Goal: Task Accomplishment & Management: Manage account settings

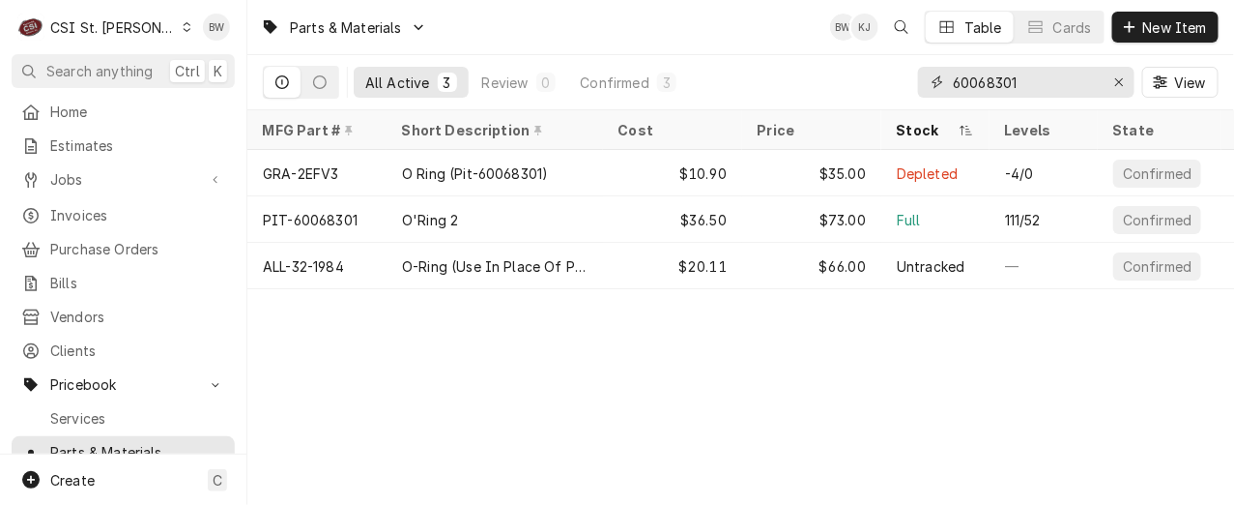
drag, startPoint x: 1036, startPoint y: 87, endPoint x: 905, endPoint y: 84, distance: 131.5
click at [922, 84] on div "60068301" at bounding box center [1026, 82] width 217 height 31
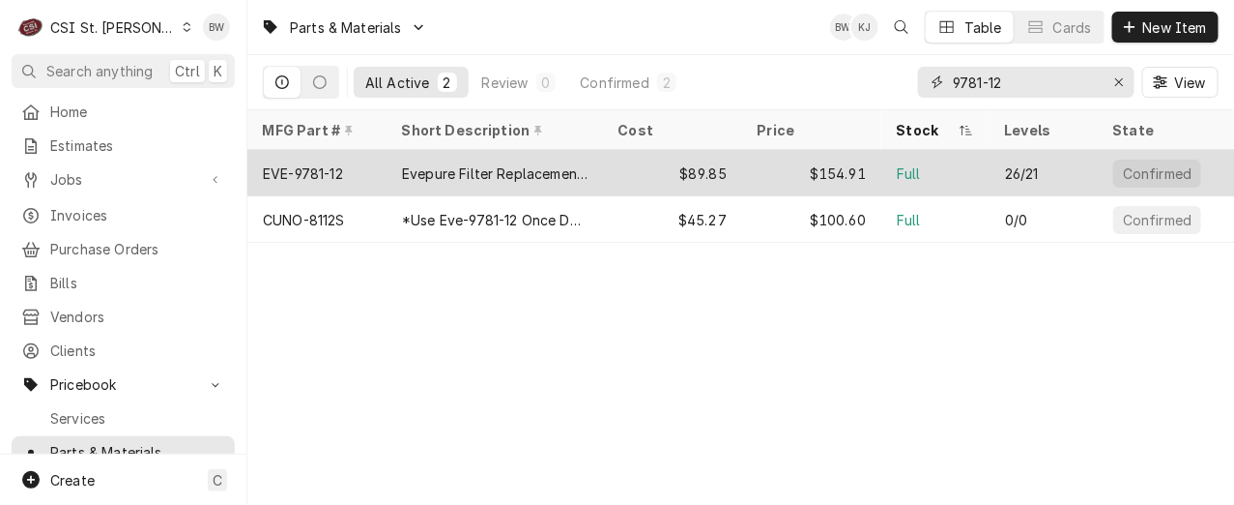
type input "9781-12"
click at [364, 167] on div "EVE-9781-12" at bounding box center [316, 173] width 139 height 46
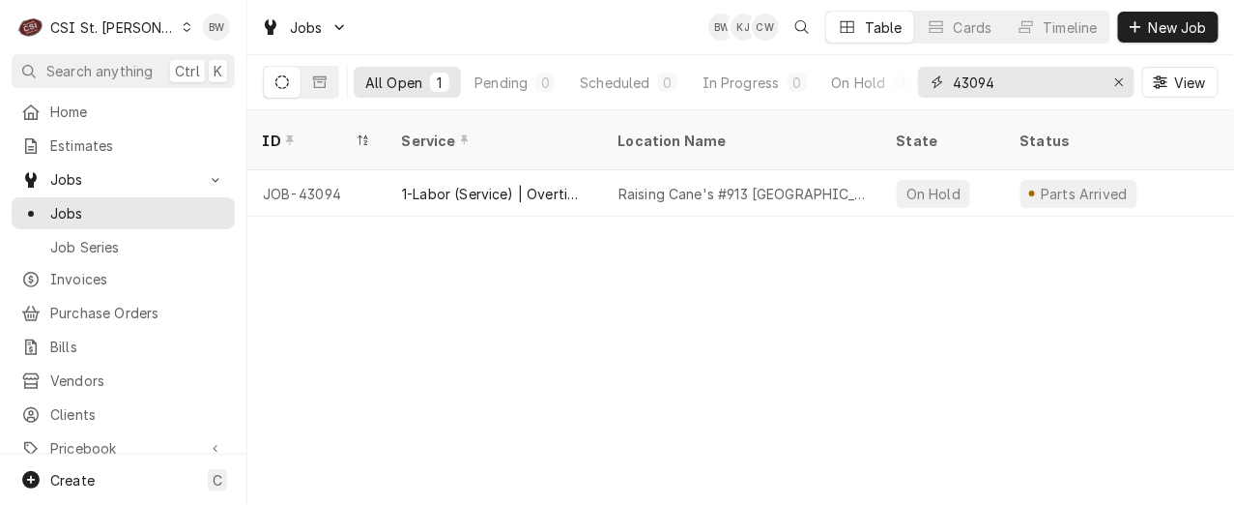
drag, startPoint x: 1011, startPoint y: 93, endPoint x: 913, endPoint y: 85, distance: 97.9
click at [920, 87] on div "43094" at bounding box center [1026, 82] width 217 height 31
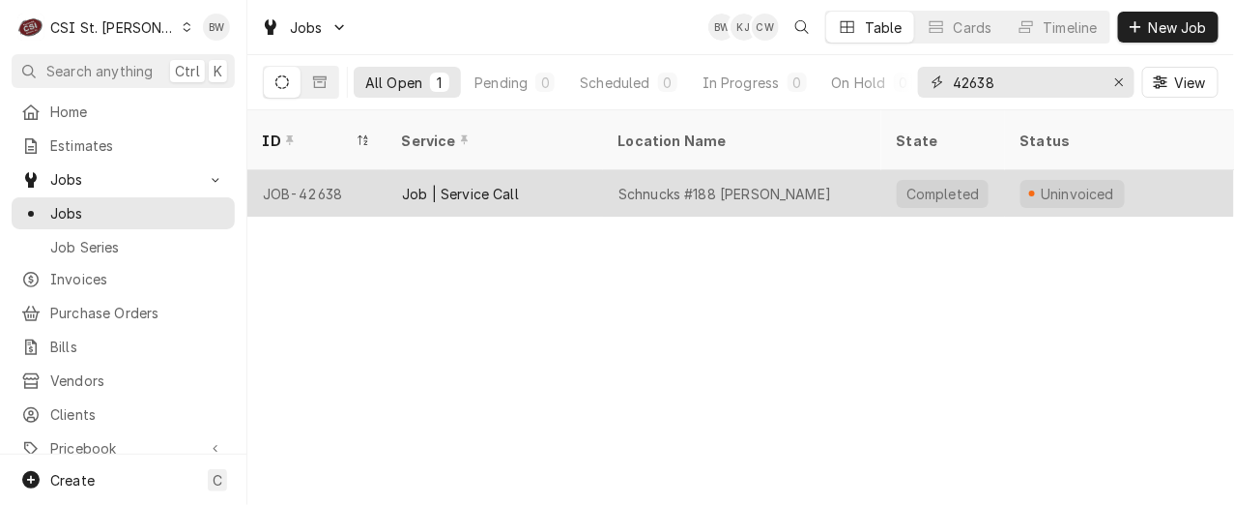
type input "42638"
click at [333, 170] on div "JOB-42638" at bounding box center [316, 193] width 139 height 46
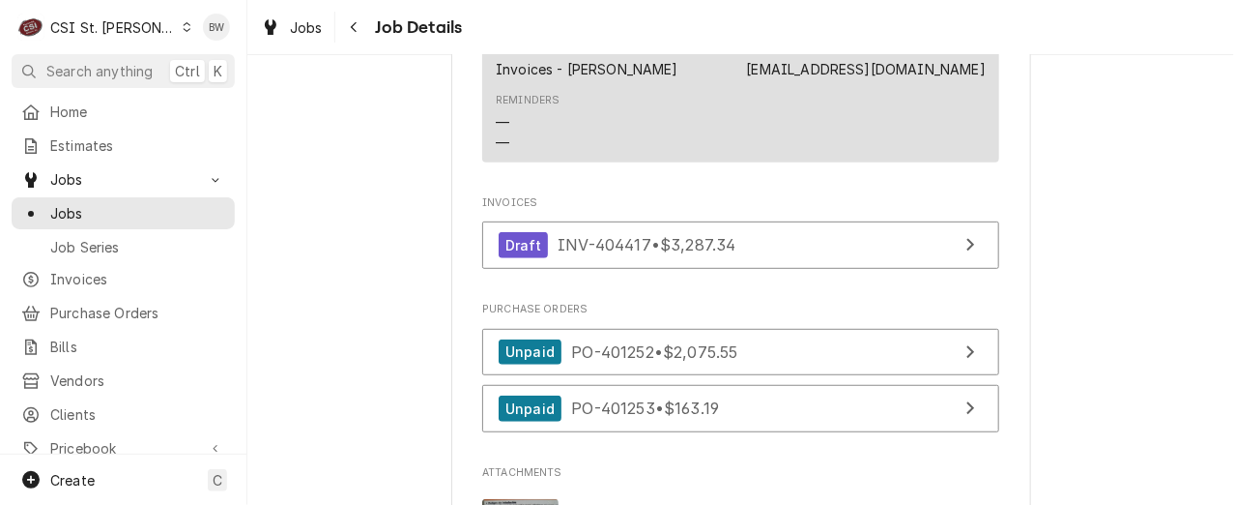
scroll to position [2610, 0]
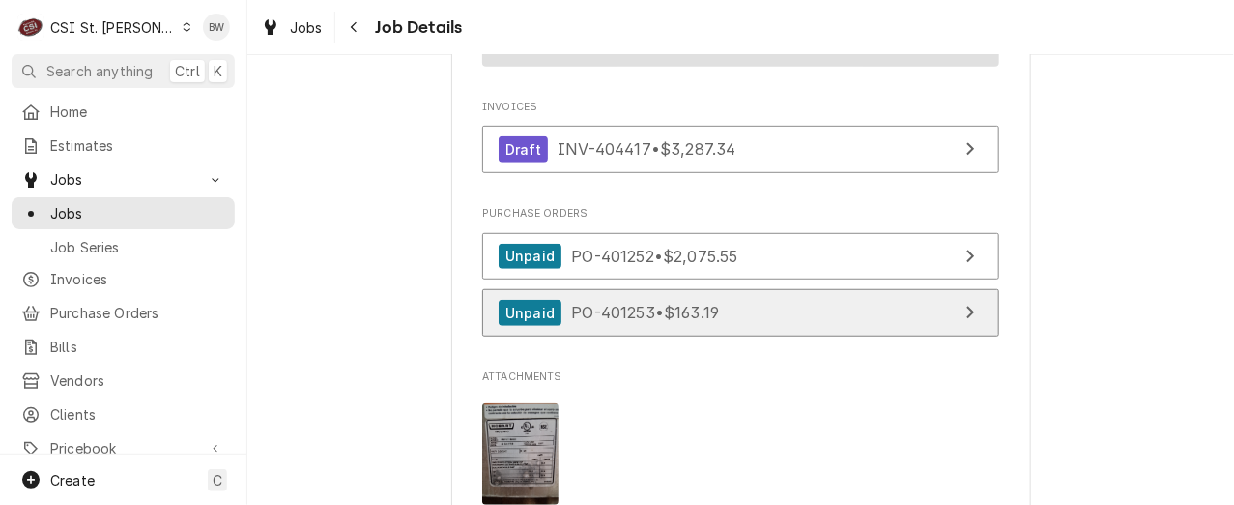
click at [611, 303] on span "PO-401253 • $163.19" at bounding box center [645, 312] width 148 height 19
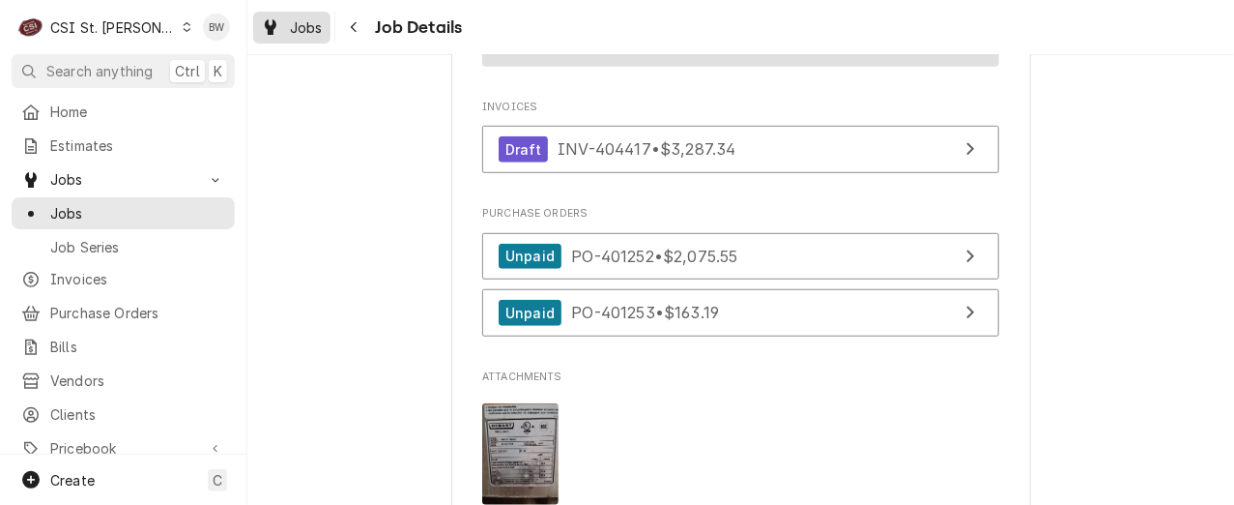
click at [311, 27] on span "Jobs" at bounding box center [306, 27] width 33 height 20
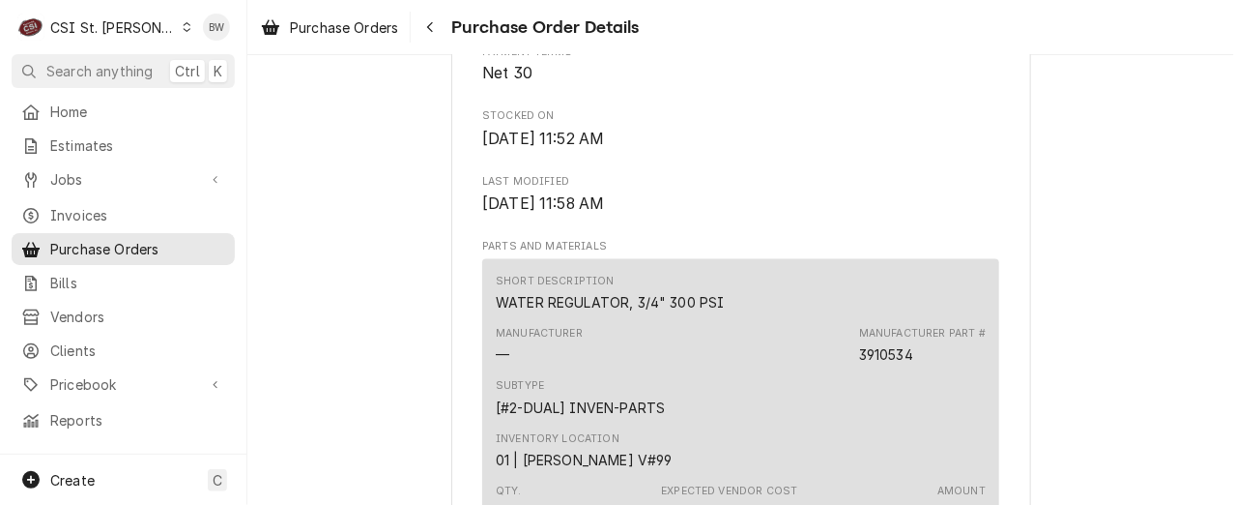
scroll to position [1063, 0]
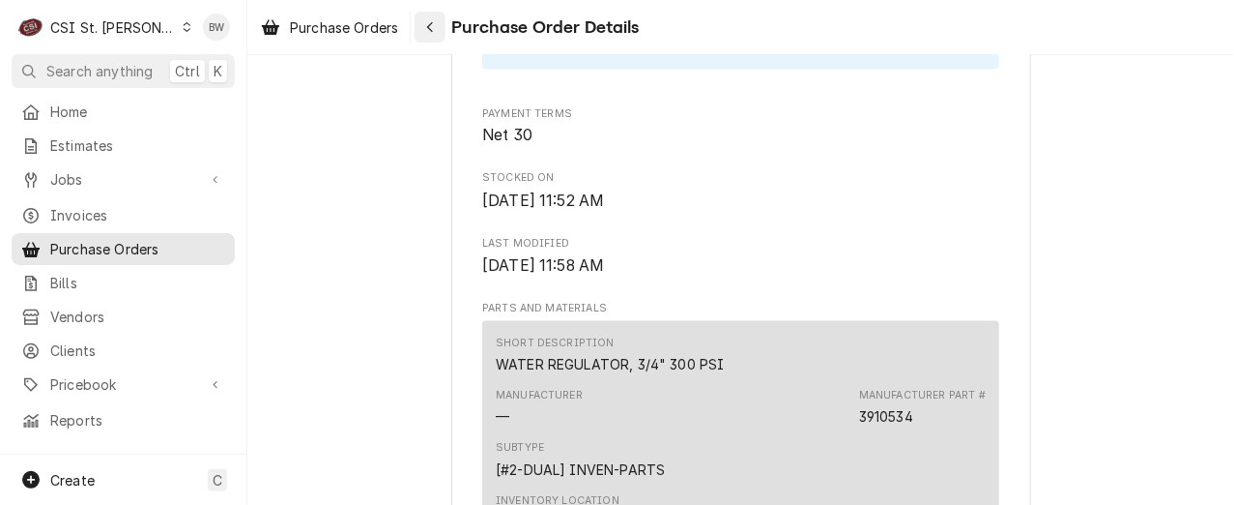
click at [426, 31] on div "Navigate back" at bounding box center [429, 26] width 19 height 19
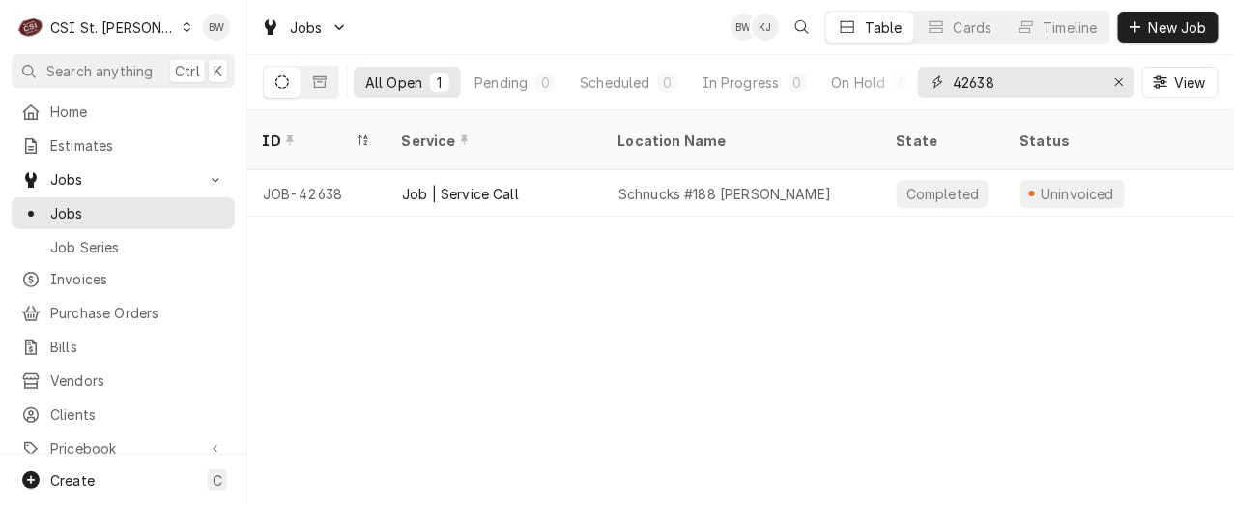
drag, startPoint x: 1023, startPoint y: 84, endPoint x: 973, endPoint y: 84, distance: 49.3
click at [973, 84] on input "42638" at bounding box center [1025, 82] width 145 height 31
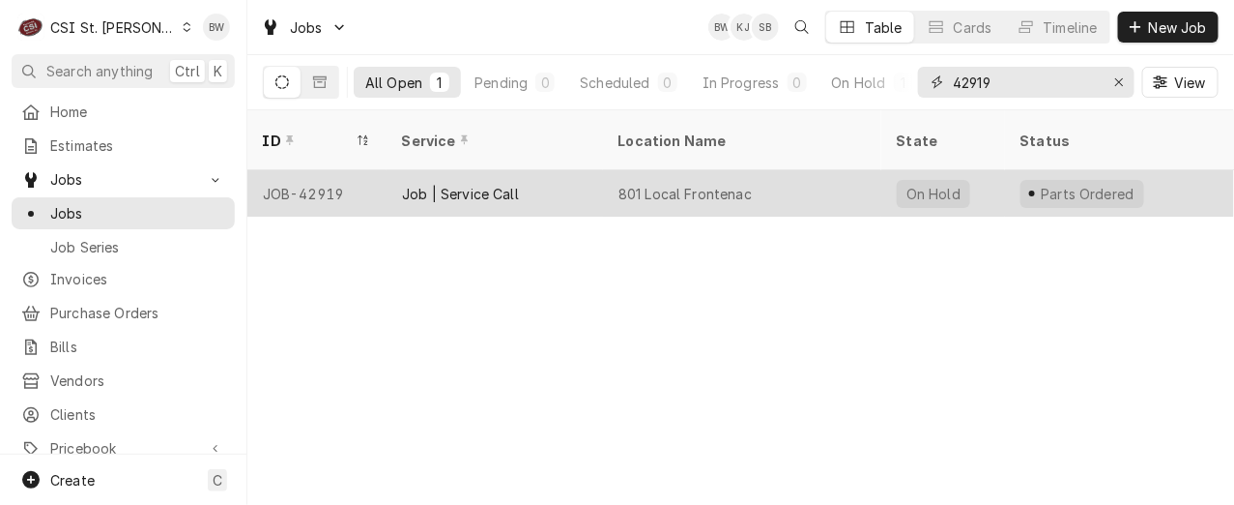
type input "42919"
click at [333, 170] on div "JOB-42919" at bounding box center [316, 193] width 139 height 46
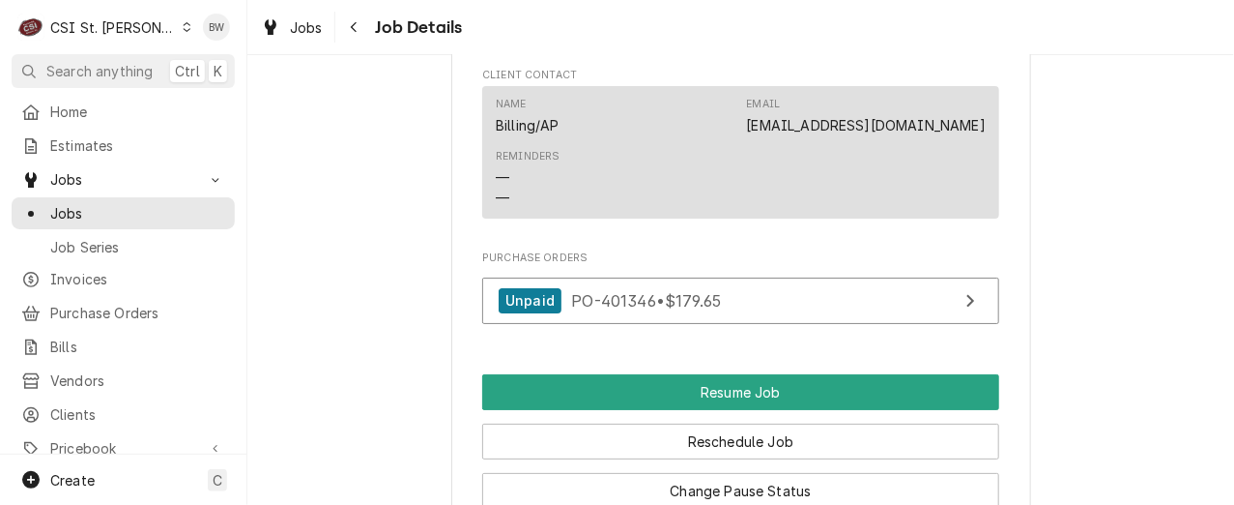
scroll to position [2223, 0]
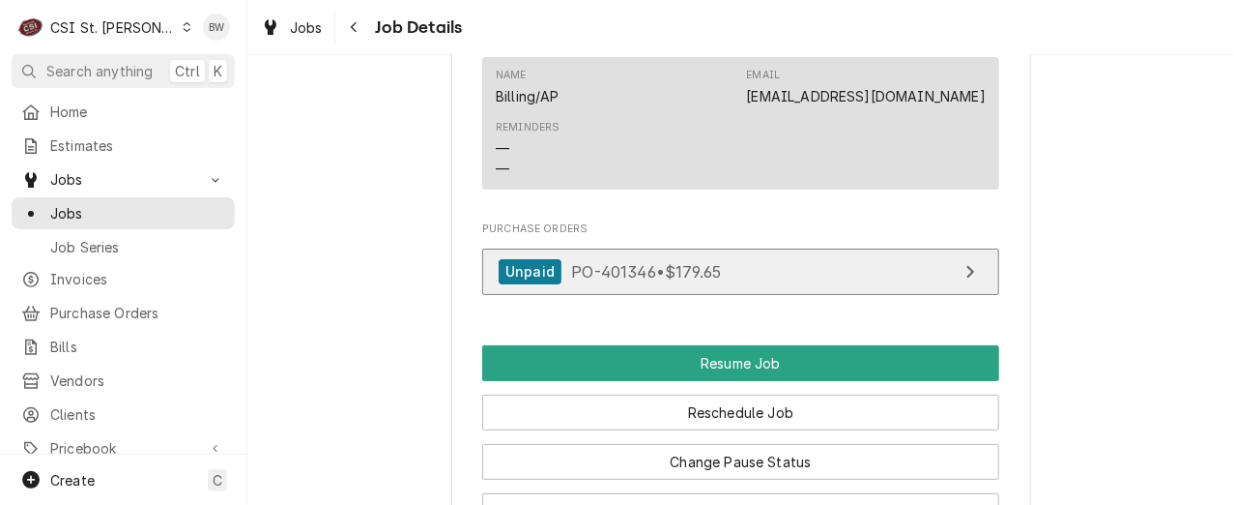
click at [571, 280] on span "PO-401346 • $179.65" at bounding box center [646, 270] width 150 height 19
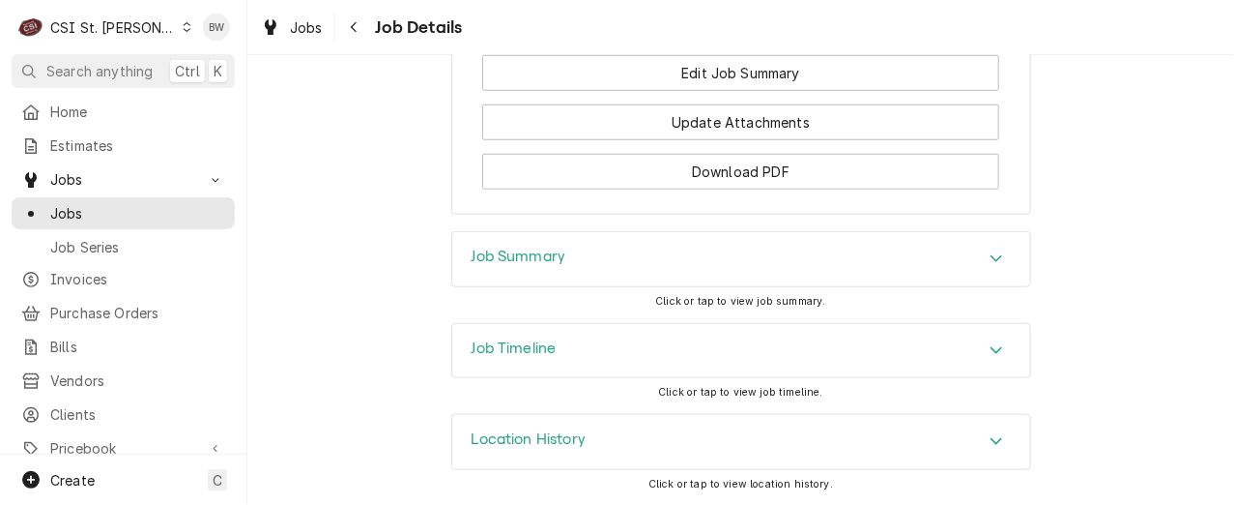
scroll to position [2833, 0]
click at [495, 261] on h3 "Job Summary" at bounding box center [519, 256] width 95 height 18
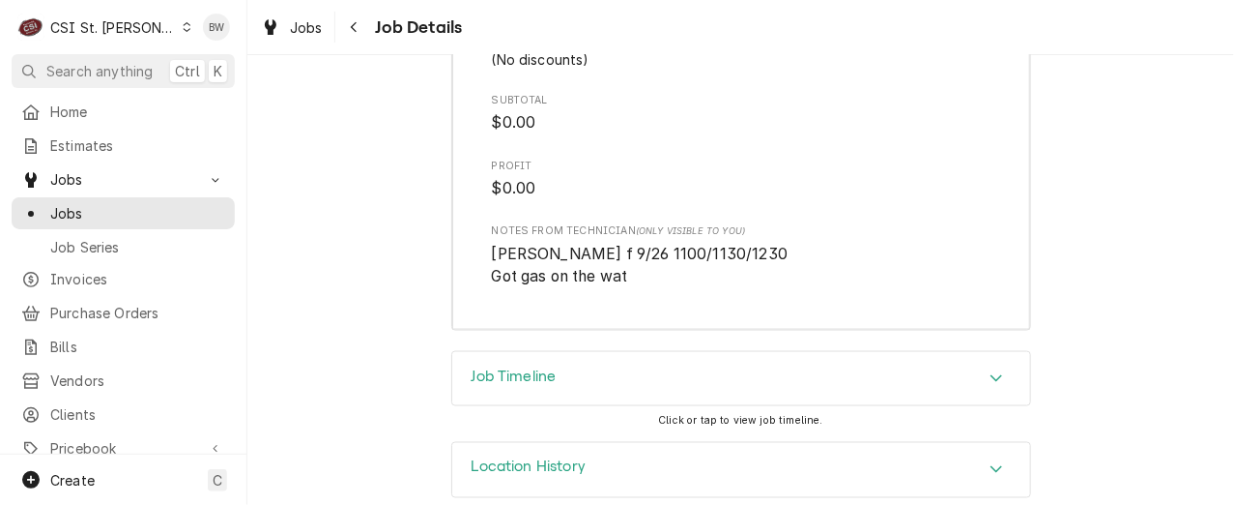
scroll to position [5398, 0]
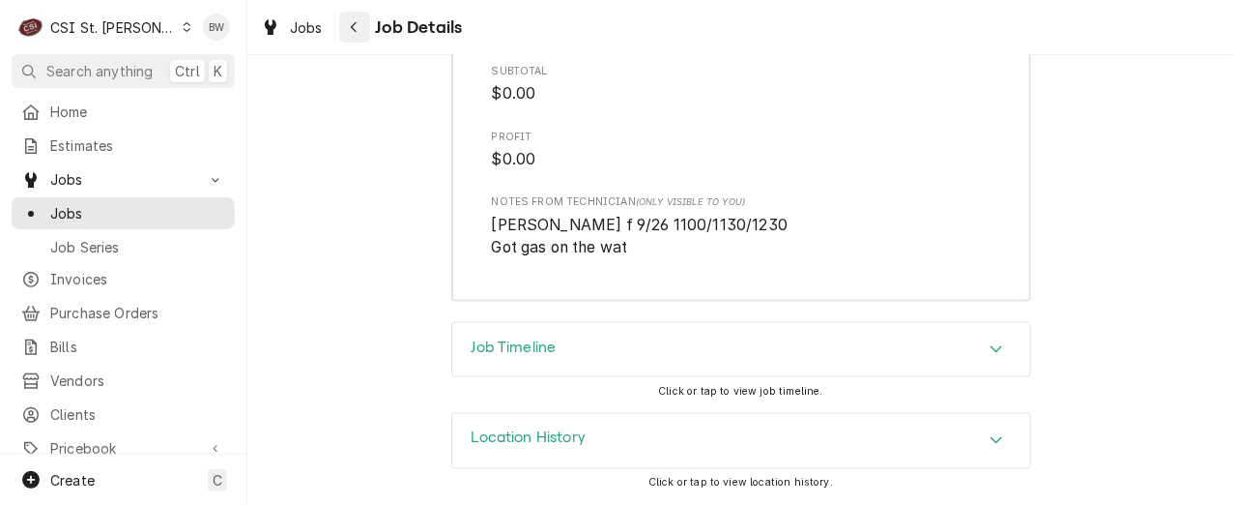
click at [348, 32] on div "Navigate back" at bounding box center [354, 26] width 19 height 19
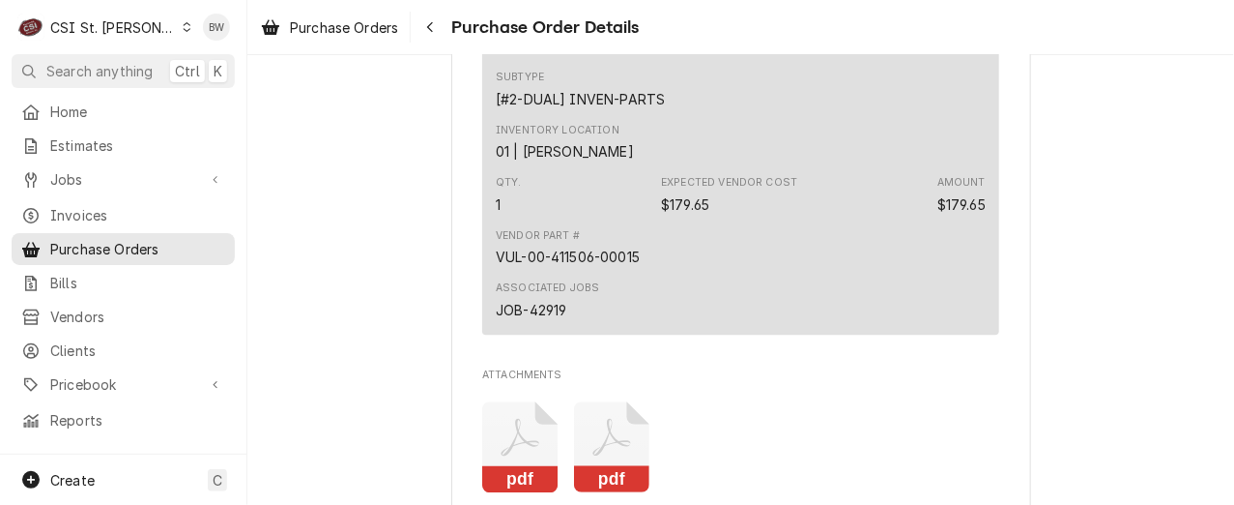
scroll to position [1377, 0]
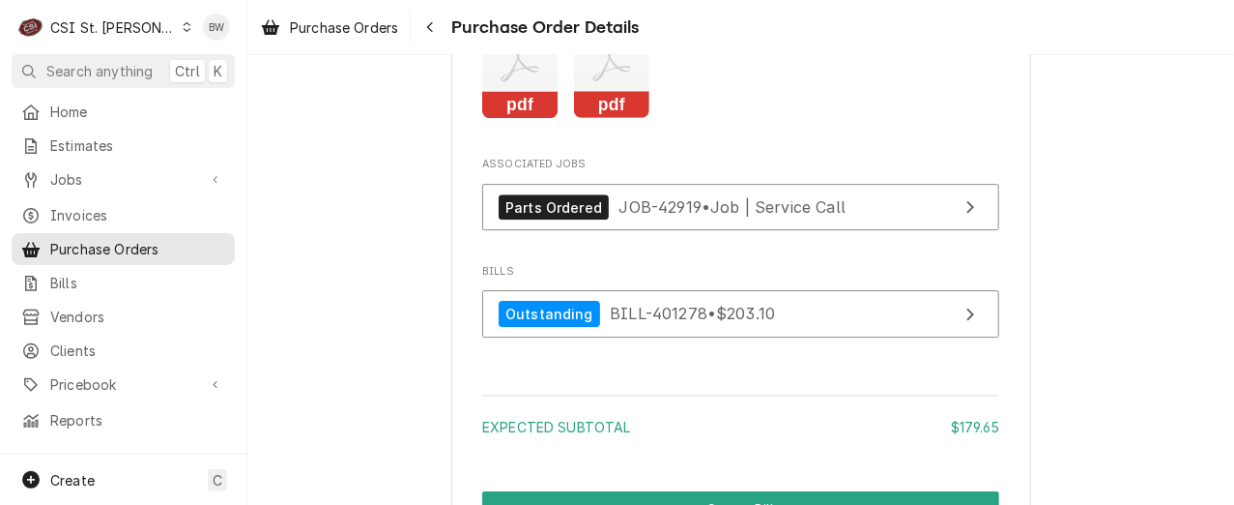
scroll to position [1837, 0]
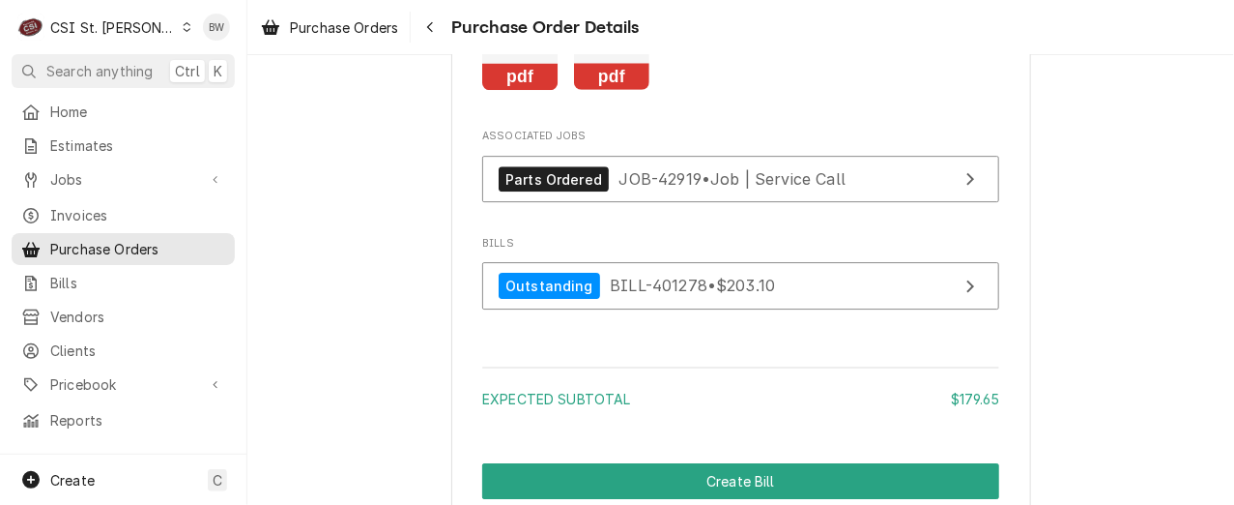
click at [592, 91] on icon "Attachments" at bounding box center [612, 45] width 76 height 92
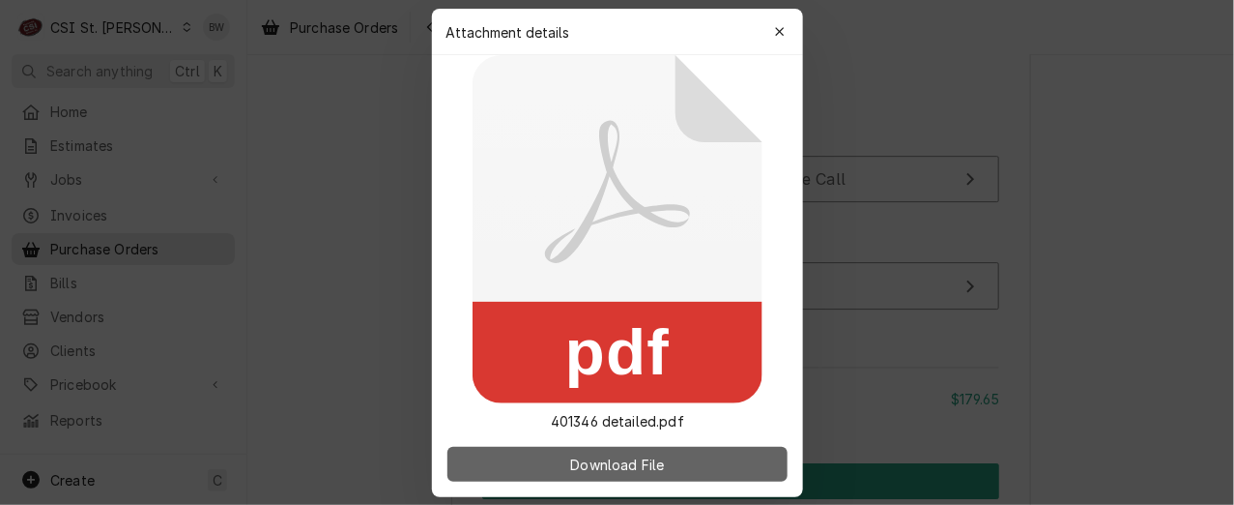
click at [600, 465] on span "Download File" at bounding box center [616, 463] width 101 height 20
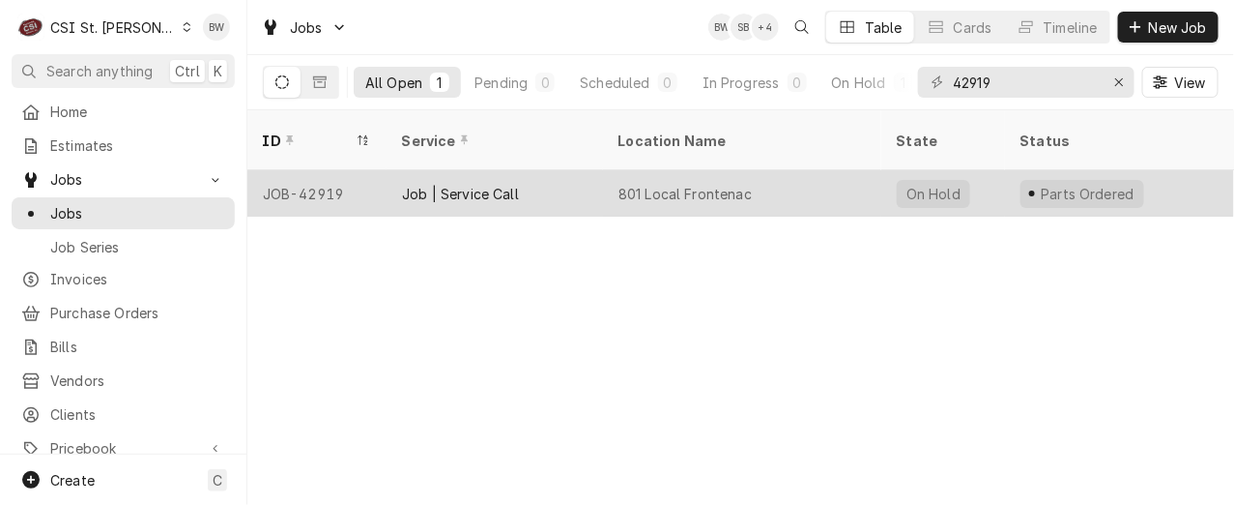
click at [321, 170] on div "JOB-42919" at bounding box center [316, 193] width 139 height 46
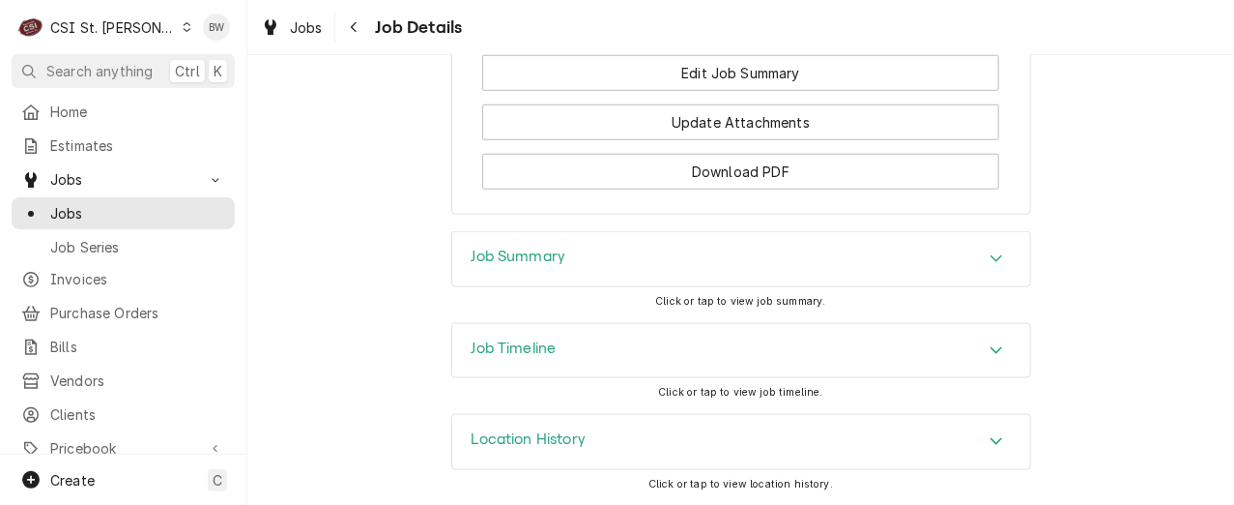
scroll to position [2833, 0]
click at [492, 271] on div "Job Summary" at bounding box center [519, 258] width 95 height 23
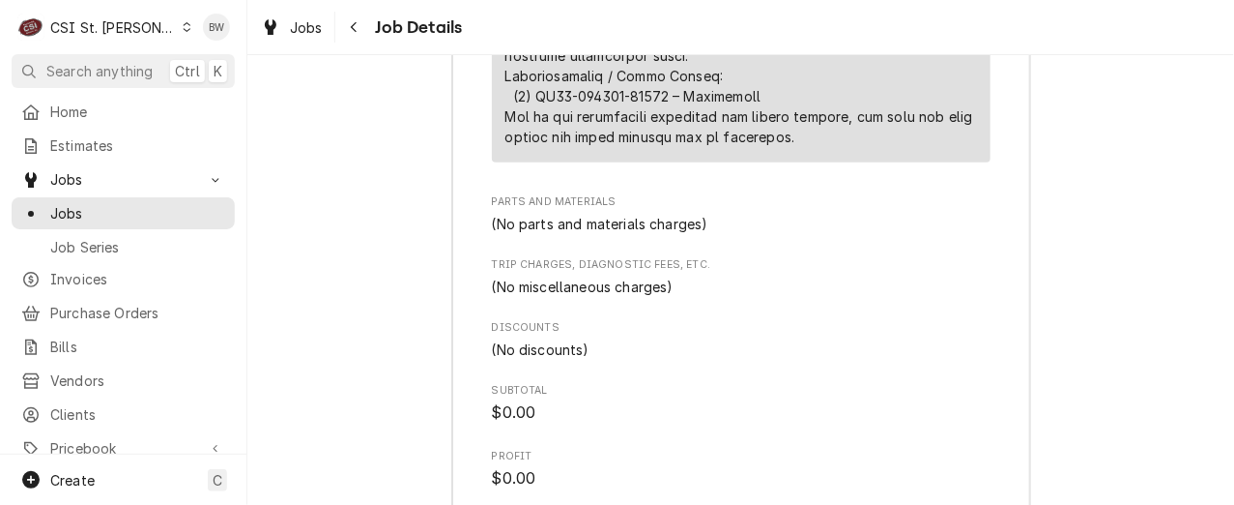
scroll to position [5153, 0]
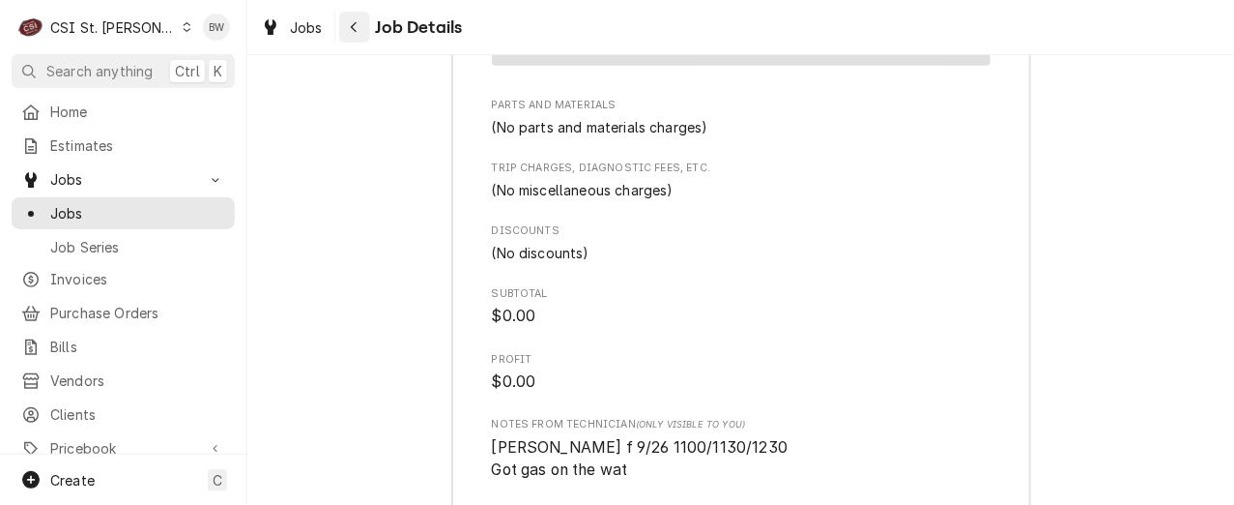
click at [348, 33] on div "Navigate back" at bounding box center [354, 26] width 19 height 19
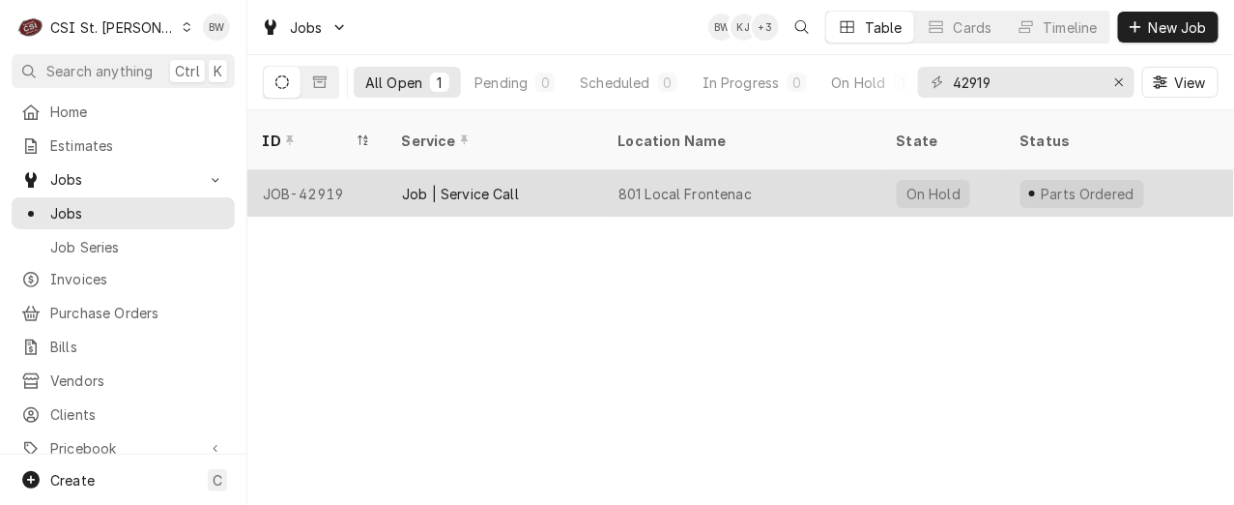
click at [332, 170] on div "JOB-42919" at bounding box center [316, 193] width 139 height 46
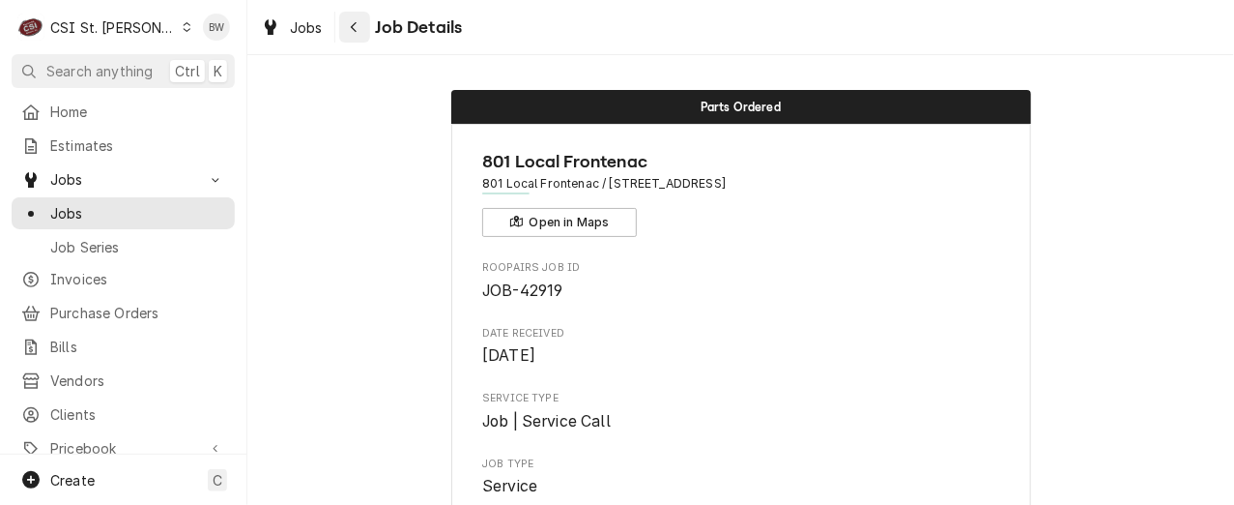
click at [346, 34] on div "Navigate back" at bounding box center [354, 26] width 19 height 19
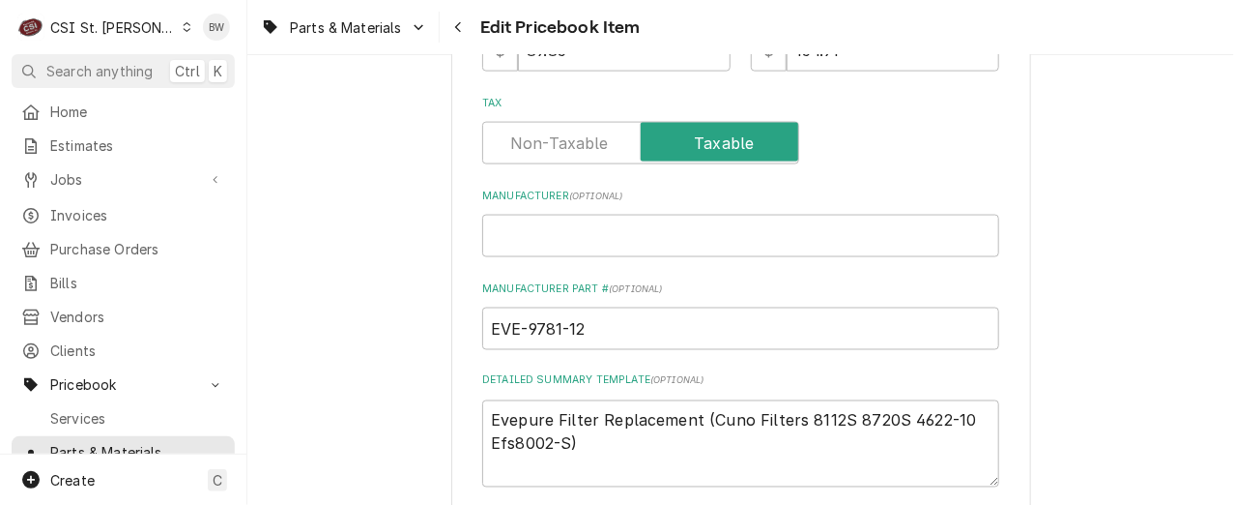
scroll to position [677, 0]
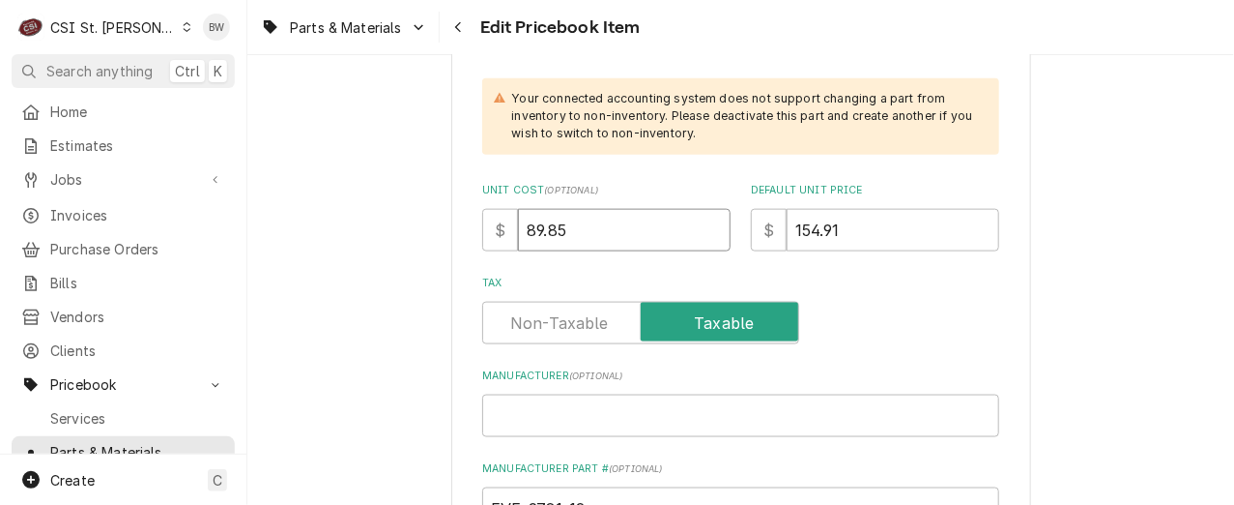
drag, startPoint x: 561, startPoint y: 228, endPoint x: 490, endPoint y: 229, distance: 70.6
click at [509, 231] on div "$ 89.85" at bounding box center [606, 230] width 248 height 43
type textarea "x"
type input "6"
type textarea "x"
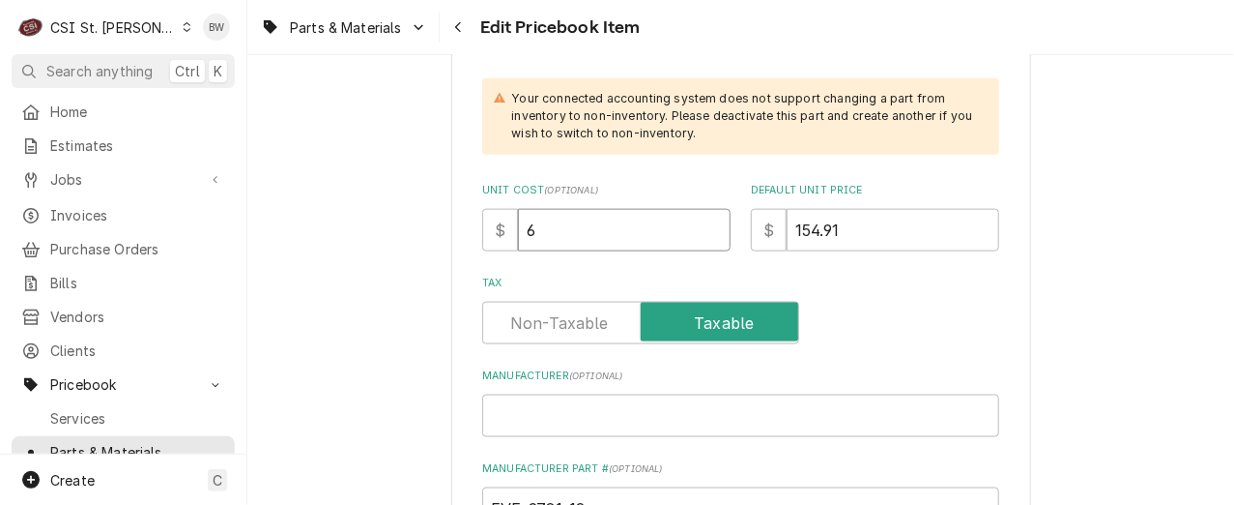
type input "69"
type textarea "x"
type input "69.7"
type textarea "x"
type input "69.71"
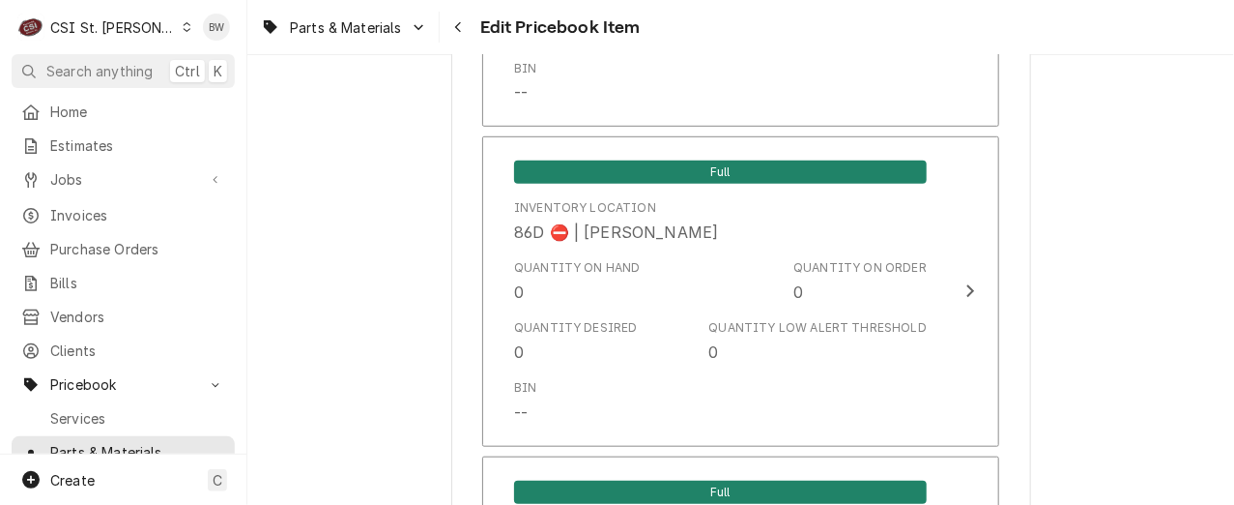
scroll to position [17090, 0]
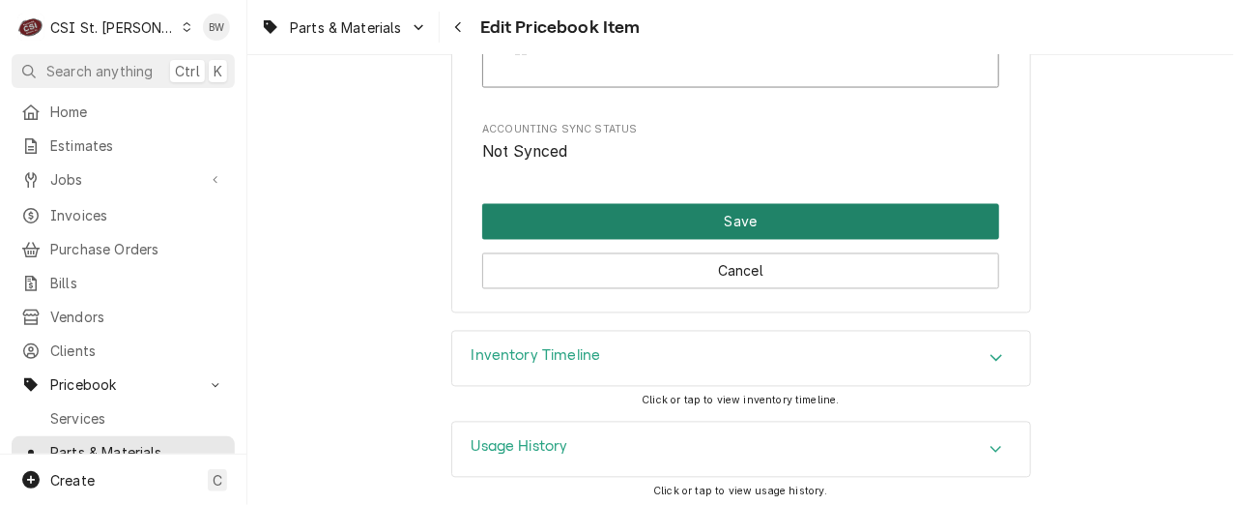
click at [689, 206] on button "Save" at bounding box center [740, 222] width 517 height 36
type textarea "x"
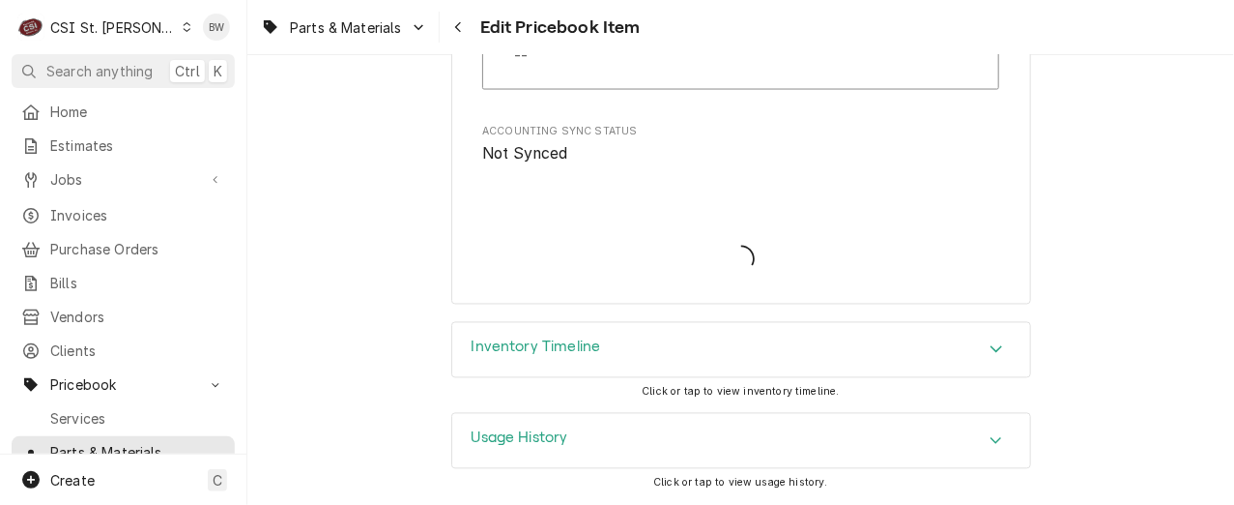
scroll to position [17078, 0]
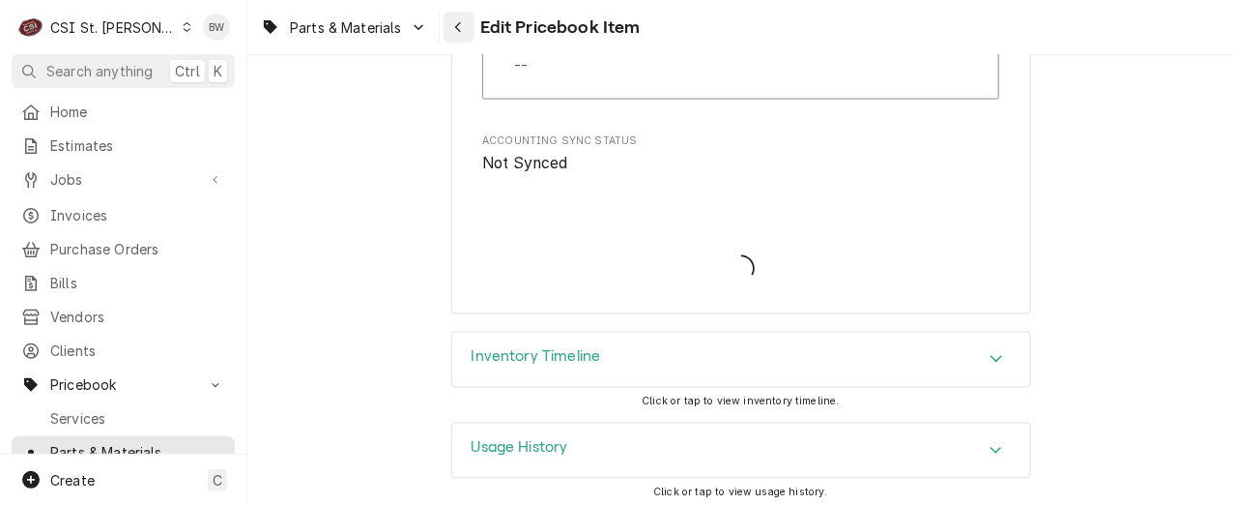
click at [462, 36] on div "Navigate back" at bounding box center [458, 26] width 19 height 19
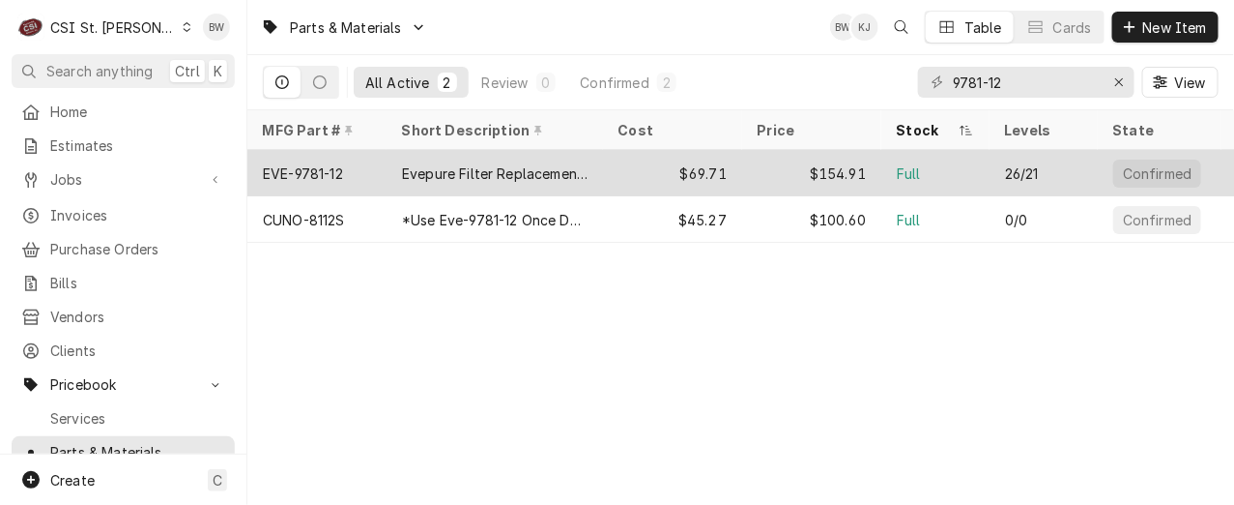
click at [360, 174] on div "EVE-9781-12" at bounding box center [316, 173] width 139 height 46
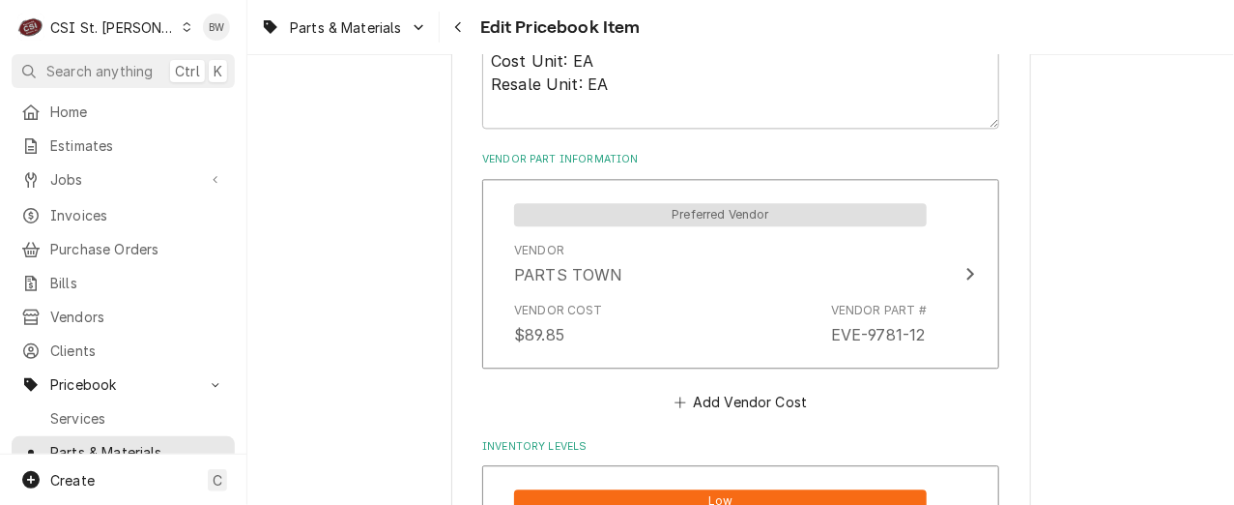
scroll to position [1450, 0]
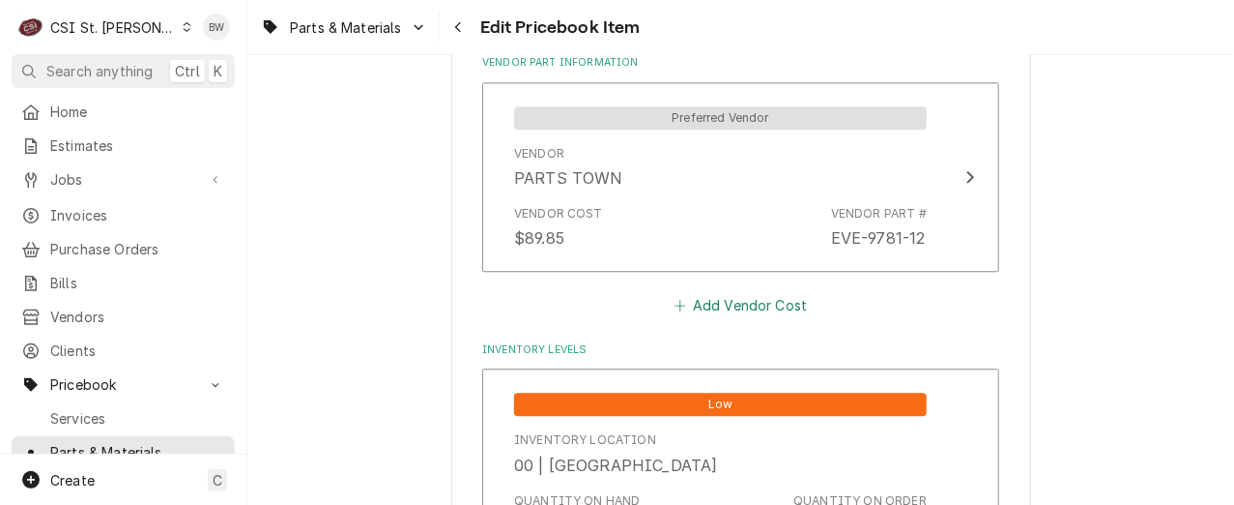
click at [706, 306] on button "Add Vendor Cost" at bounding box center [741, 304] width 140 height 27
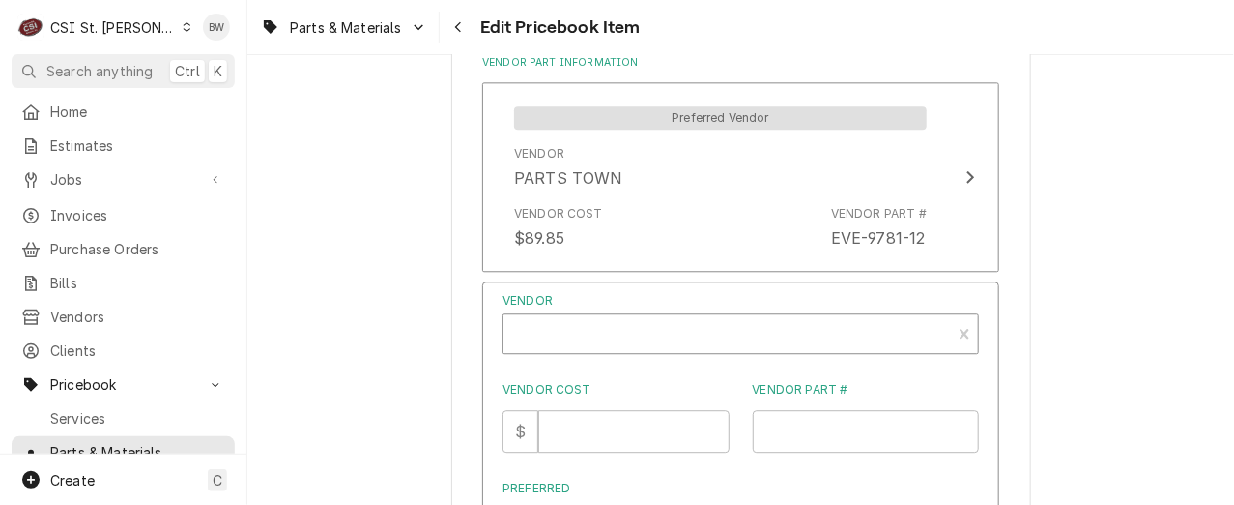
type textarea "x"
click at [549, 343] on div "Vendor" at bounding box center [727, 341] width 428 height 46
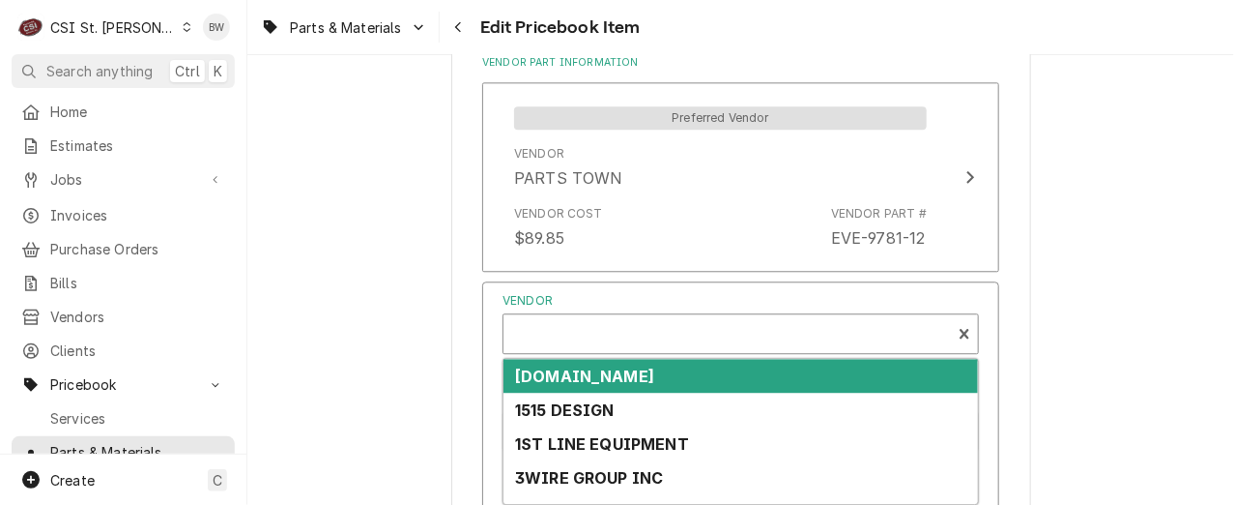
scroll to position [6, 0]
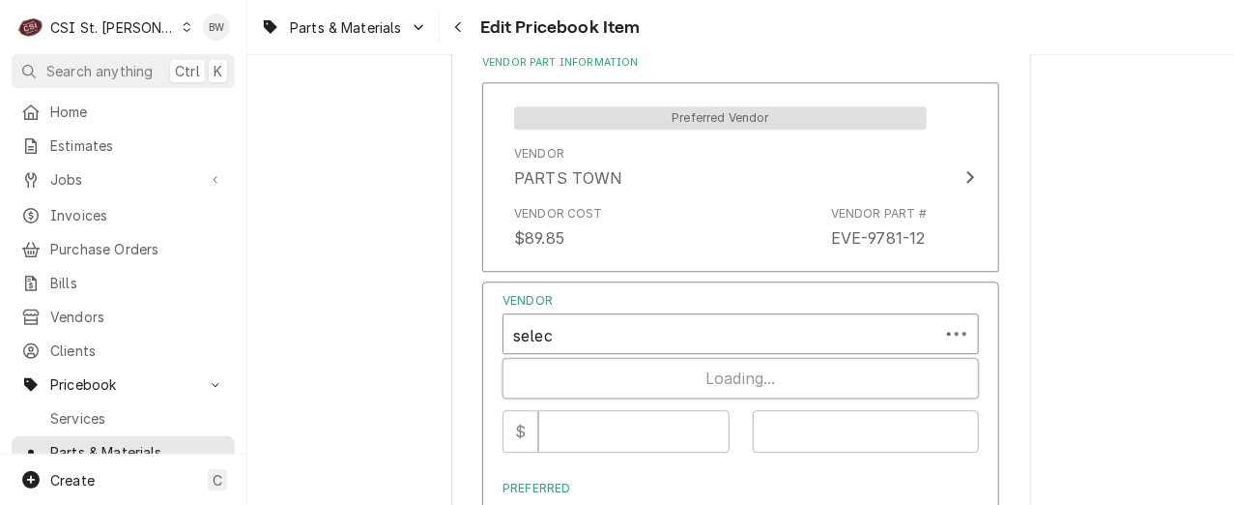
type input "select"
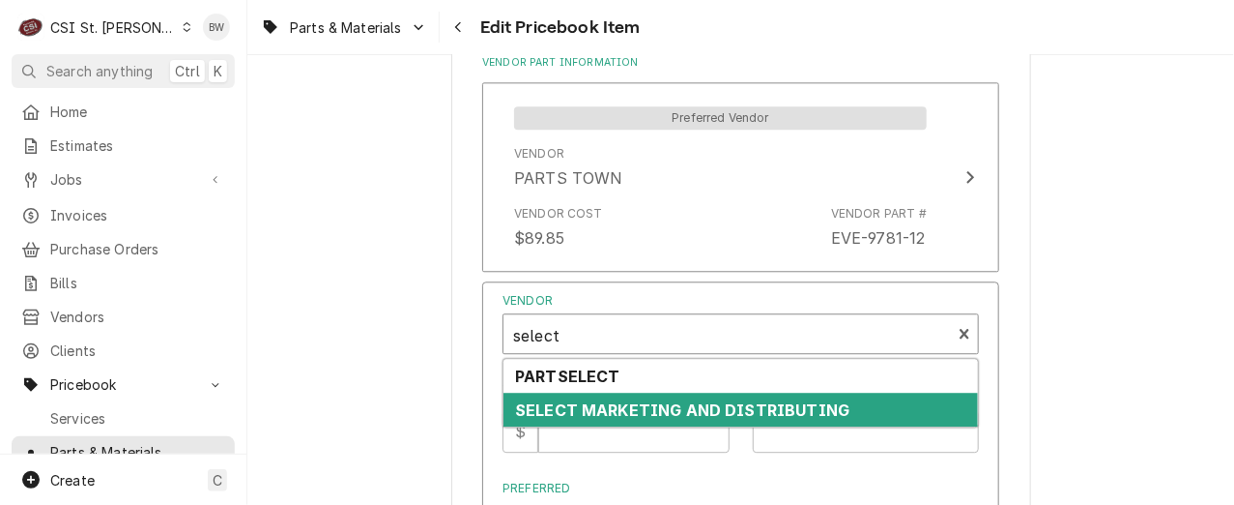
click at [572, 407] on strong "SELECT MARKETING AND DISTRIBUTING" at bounding box center [682, 409] width 334 height 19
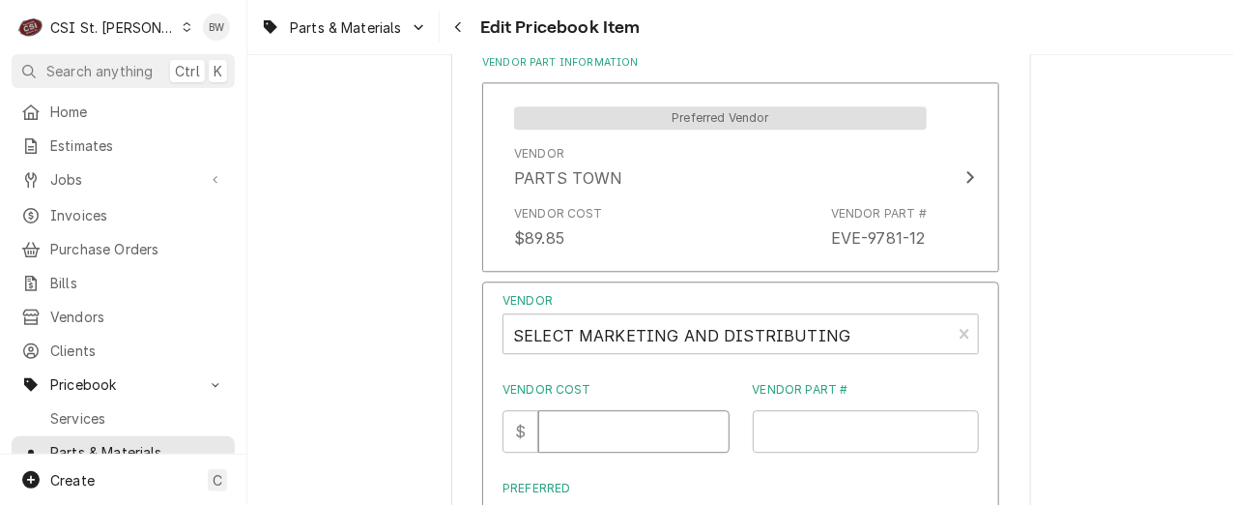
click at [581, 434] on input "Vendor Cost" at bounding box center [633, 431] width 190 height 43
type input "69.71"
click at [766, 431] on input "Vendor Part #" at bounding box center [866, 431] width 227 height 43
type input "EVE-9617-12"
click at [730, 422] on div "Vendor Cost $ 69.71 Vendor Part # EVE-9617-12" at bounding box center [741, 417] width 477 height 72
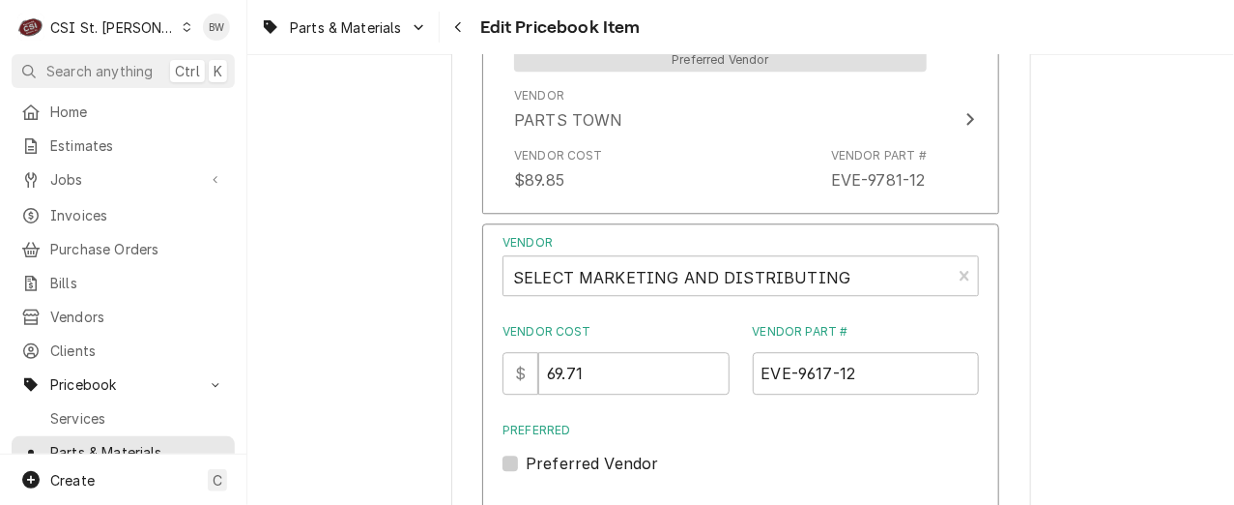
scroll to position [1643, 0]
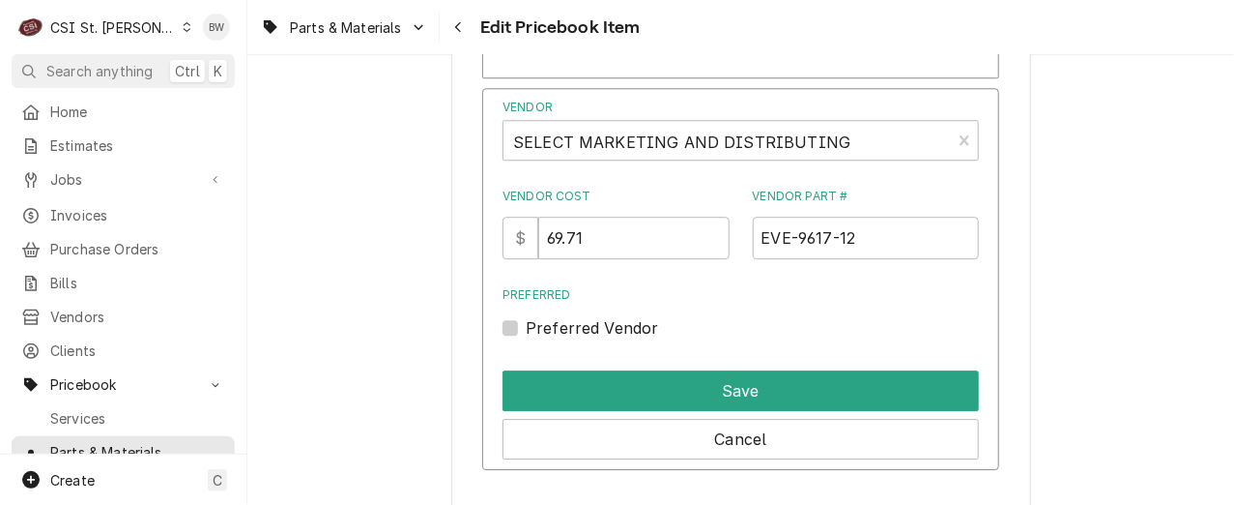
click at [549, 329] on label "Preferred Vendor" at bounding box center [592, 327] width 133 height 23
click at [549, 329] on input "Preferred" at bounding box center [764, 337] width 477 height 43
checkbox input "true"
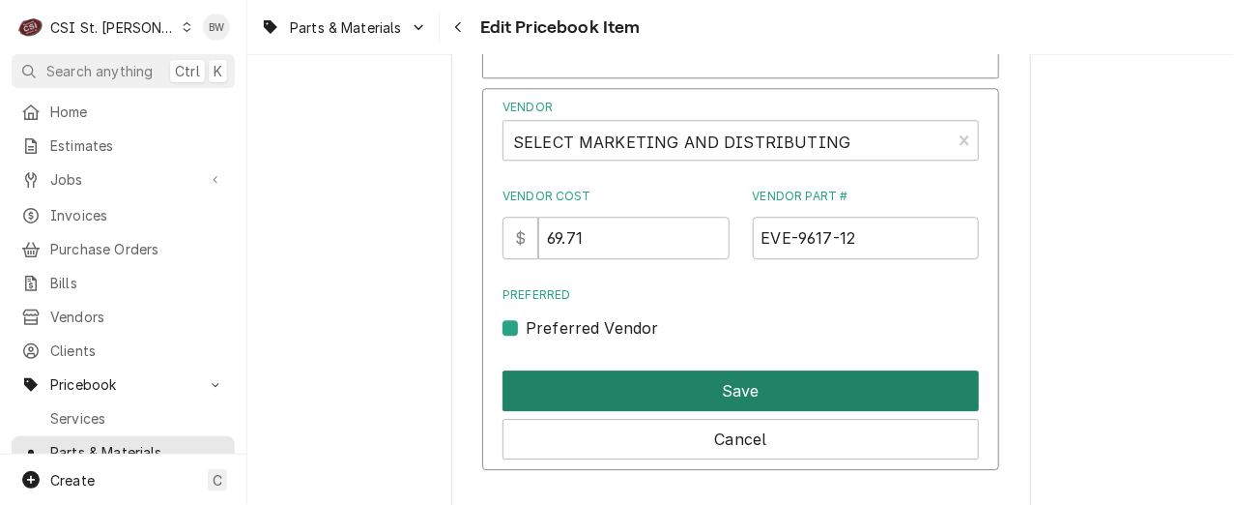
click at [676, 379] on button "Save" at bounding box center [741, 390] width 477 height 41
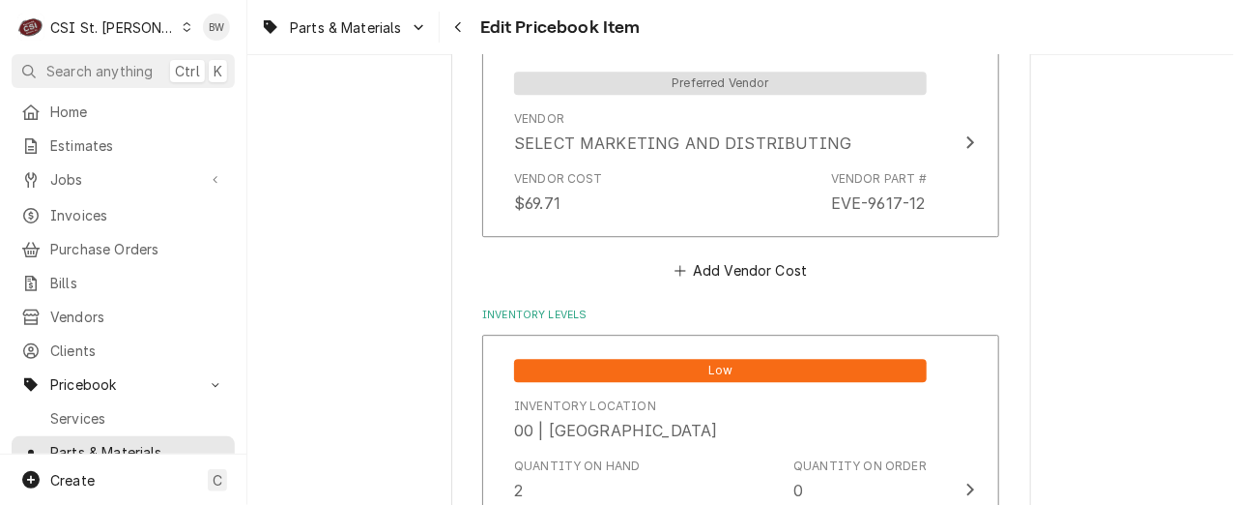
scroll to position [17248, 0]
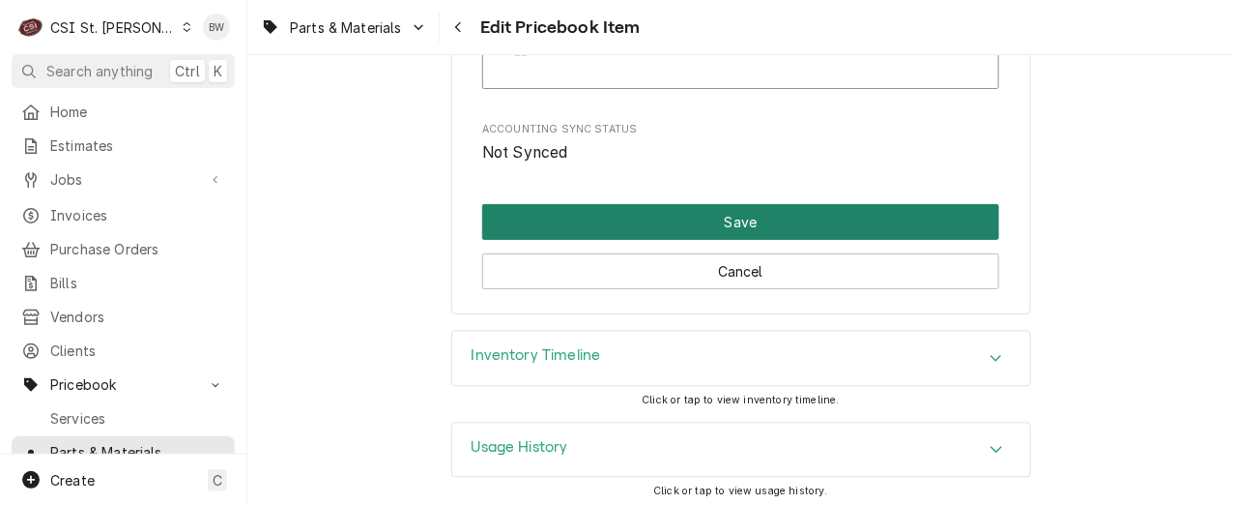
click at [682, 209] on button "Save" at bounding box center [740, 222] width 517 height 36
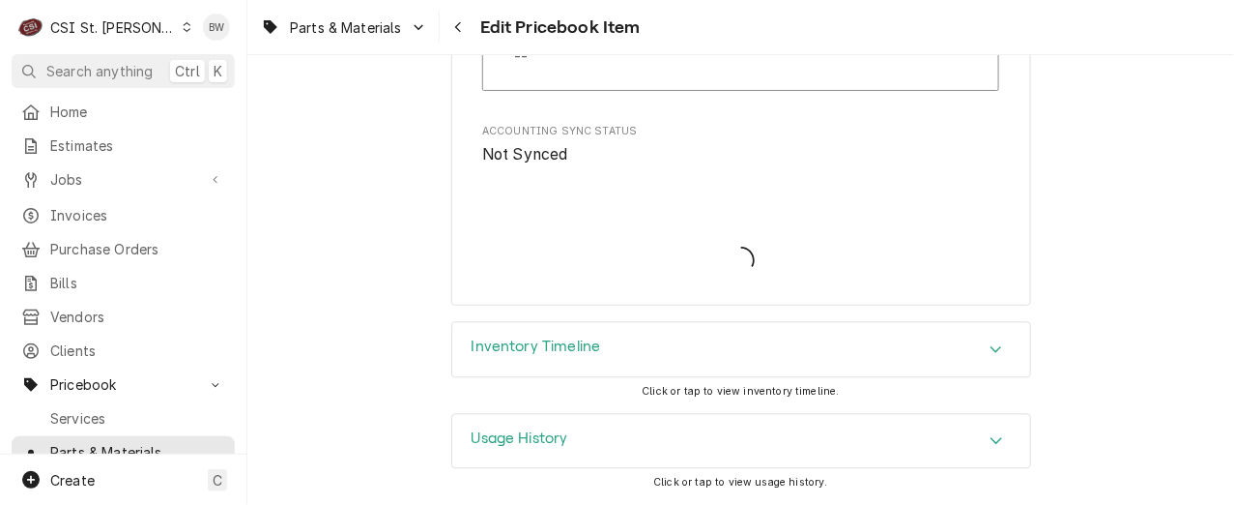
scroll to position [17238, 0]
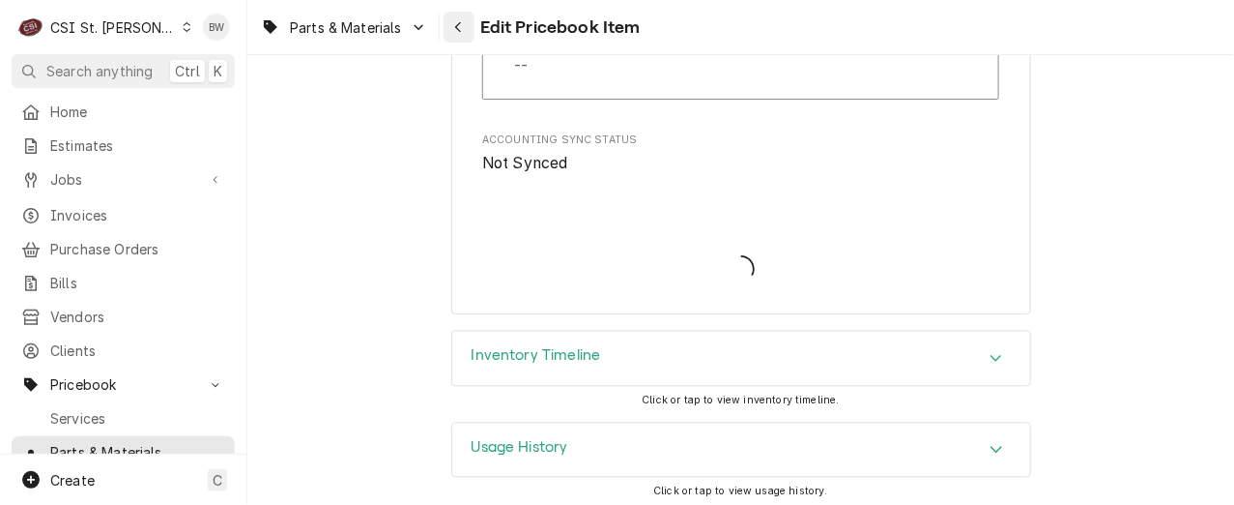
type textarea "x"
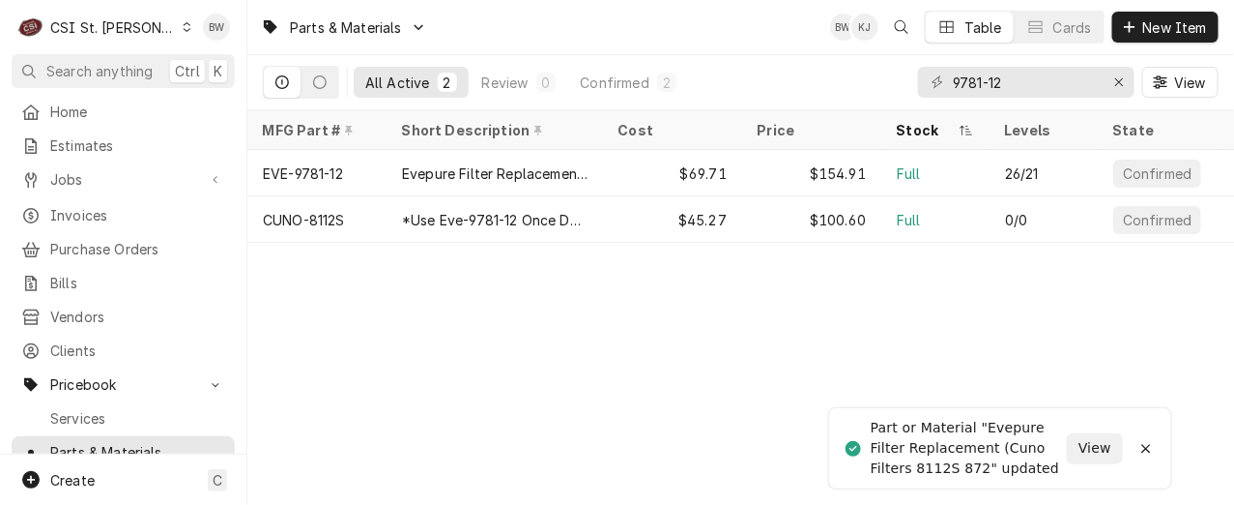
click at [519, 28] on div "Parts & Materials BW KJ Table Cards New Item" at bounding box center [740, 27] width 987 height 54
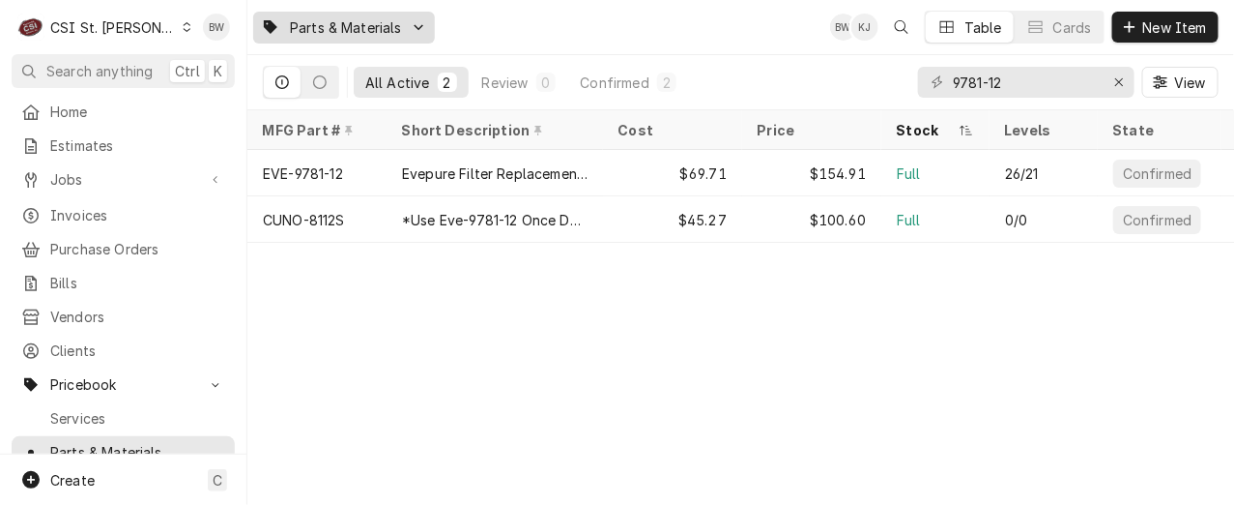
click at [310, 32] on span "Parts & Materials" at bounding box center [346, 27] width 112 height 20
